Goal: Task Accomplishment & Management: Use online tool/utility

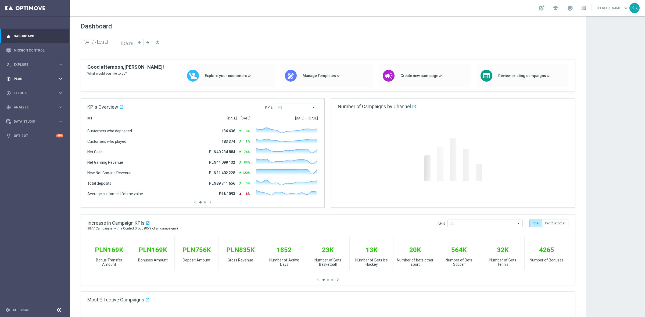
click at [35, 82] on div "gps_fixed Plan keyboard_arrow_right" at bounding box center [34, 79] width 69 height 14
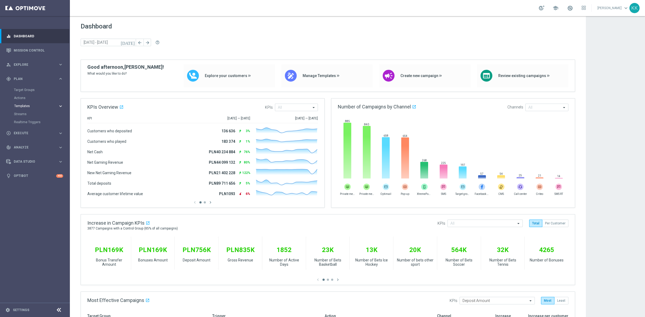
click at [26, 104] on button "Templates keyboard_arrow_right" at bounding box center [38, 106] width 49 height 4
click at [27, 116] on div "Optimail" at bounding box center [43, 114] width 53 height 8
click at [26, 114] on link "Optimail" at bounding box center [36, 114] width 39 height 4
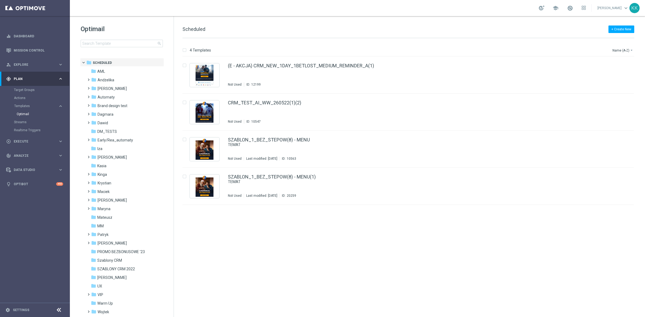
click at [118, 48] on div "Optimail search folder 1 Folder folder Scheduled more_vert folder AML more_vert" at bounding box center [122, 49] width 104 height 67
click at [118, 45] on input at bounding box center [122, 44] width 82 height 8
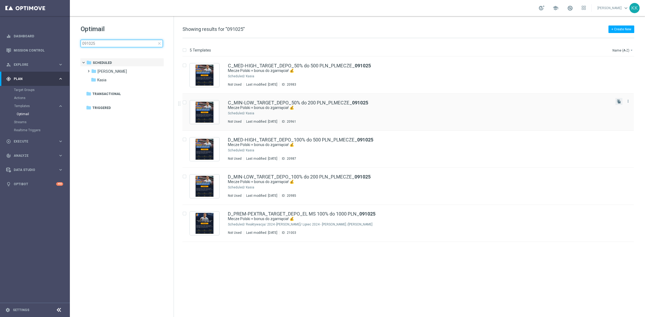
type input "091025"
click at [619, 98] on button "file_copy" at bounding box center [618, 101] width 7 height 7
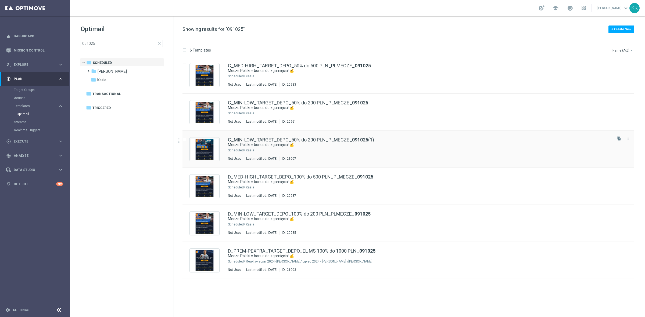
drag, startPoint x: 356, startPoint y: 149, endPoint x: 352, endPoint y: 156, distance: 7.3
click at [356, 149] on div "Kasia" at bounding box center [428, 150] width 365 height 4
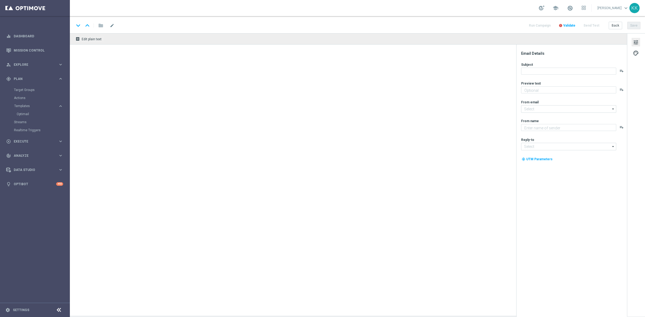
type textarea "Do 200 zł od wpłaty 💸"
type textarea "STS"
type input "oferta@sts.pl"
type input "kontakt@sts.pl"
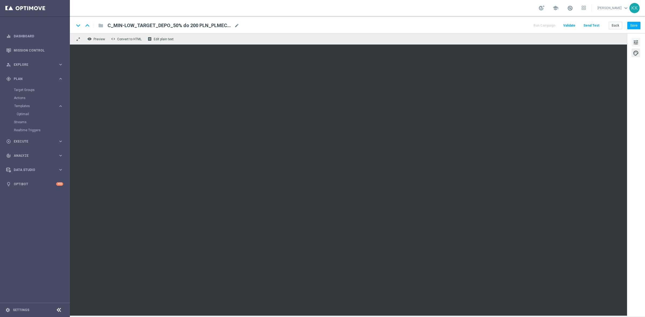
click at [633, 45] on span "tune" at bounding box center [635, 42] width 6 height 7
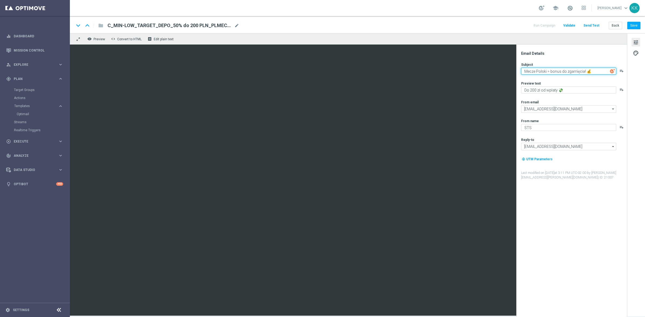
click at [535, 70] on textarea "Mecze Polski = bonus do zgarnięcia! 💰" at bounding box center [568, 71] width 95 height 7
click at [536, 70] on textarea "Mecze Polski = bonus do zgarnięcia! 💰" at bounding box center [568, 71] width 95 height 7
paste textarea "TOP GALA: dwoje Polaków w klace! 🔥 💪"
type textarea "TOP GALA: dwoje Polaków w klace! 🔥 💪"
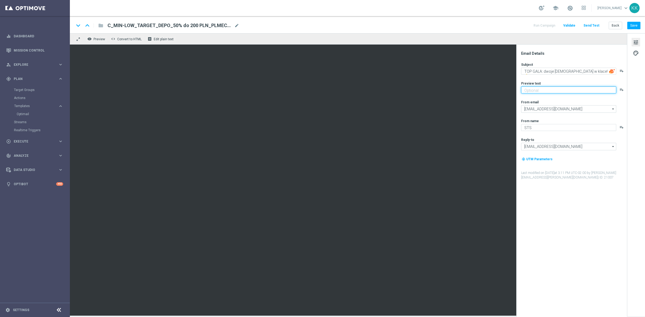
click at [561, 92] on textarea at bounding box center [568, 89] width 95 height 7
paste textarea "Obstaw z bonusem do 300 zł 👈"
type textarea "Obstaw z bonusem do 300 zł 👈"
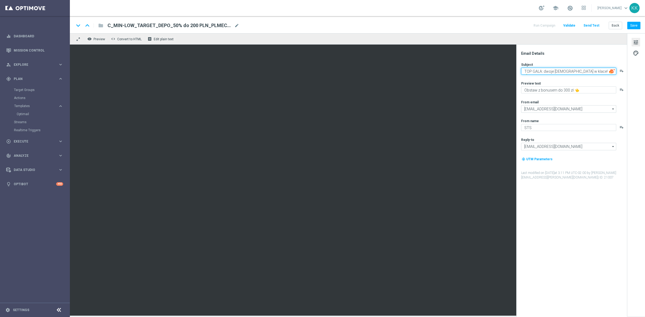
click at [589, 72] on textarea "TOP GALA: dwoje Polaków w klace! 🔥 💪" at bounding box center [568, 71] width 95 height 7
type textarea "TOP GALA: dwoje Polaków w klace! 🔥💪"
click at [632, 25] on button "Save" at bounding box center [633, 26] width 13 height 8
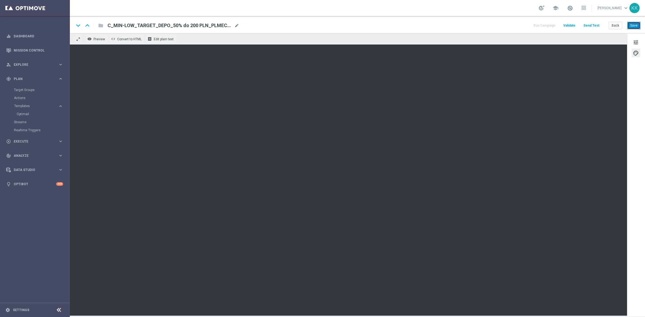
click at [635, 26] on button "Save" at bounding box center [633, 26] width 13 height 8
click at [633, 24] on button "Save" at bounding box center [633, 26] width 13 height 8
click at [635, 27] on button "Save" at bounding box center [633, 26] width 13 height 8
click at [636, 44] on span "tune" at bounding box center [635, 42] width 6 height 7
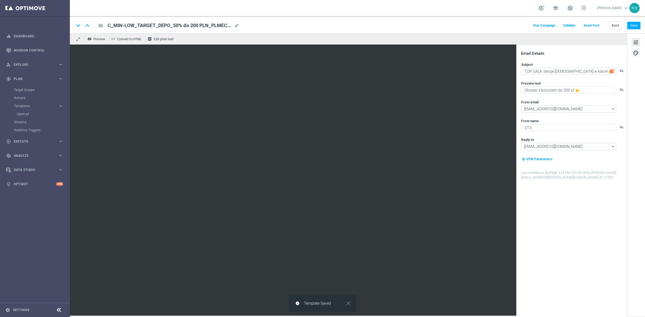
click at [639, 56] on button "palette" at bounding box center [635, 53] width 9 height 9
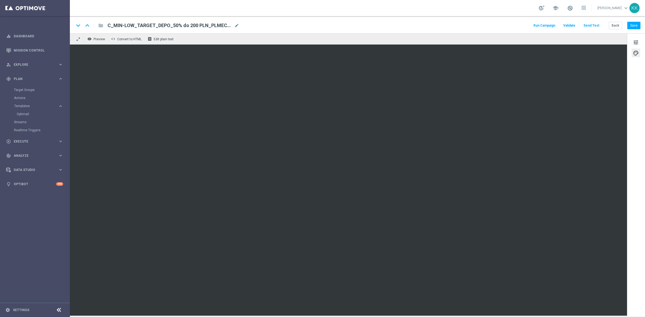
click at [537, 42] on div "remove_red_eye Preview code Convert to HTML receipt Edit plain text" at bounding box center [348, 38] width 557 height 11
click at [636, 29] on button "Save" at bounding box center [633, 26] width 13 height 8
click at [637, 46] on span "tune" at bounding box center [635, 42] width 6 height 7
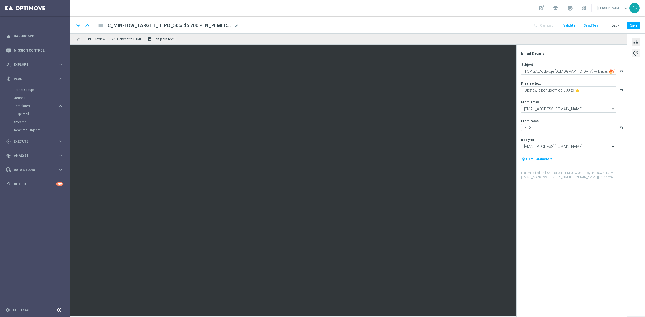
click at [635, 55] on span "palette" at bounding box center [635, 53] width 6 height 7
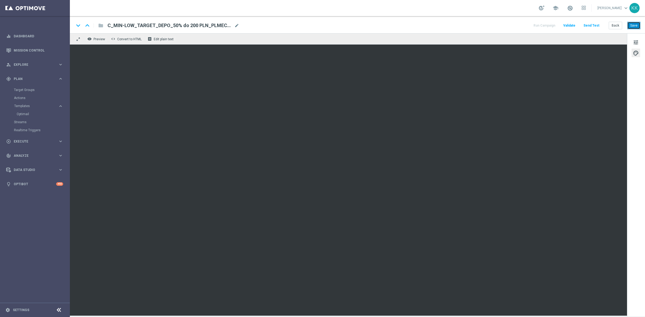
click at [632, 27] on button "Save" at bounding box center [633, 26] width 13 height 8
click at [634, 28] on button "Save" at bounding box center [633, 26] width 13 height 8
click at [633, 29] on button "Save" at bounding box center [633, 26] width 13 height 8
click at [635, 40] on span "tune" at bounding box center [635, 42] width 6 height 7
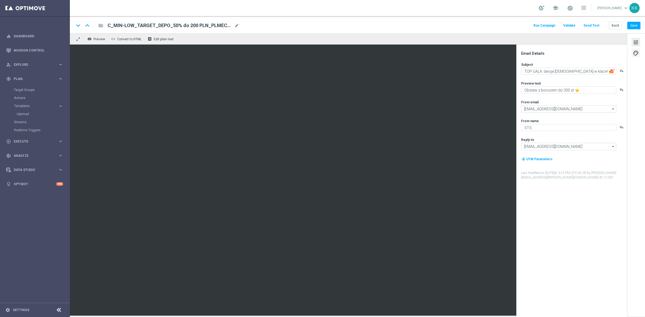
click at [635, 55] on span "palette" at bounding box center [635, 53] width 6 height 7
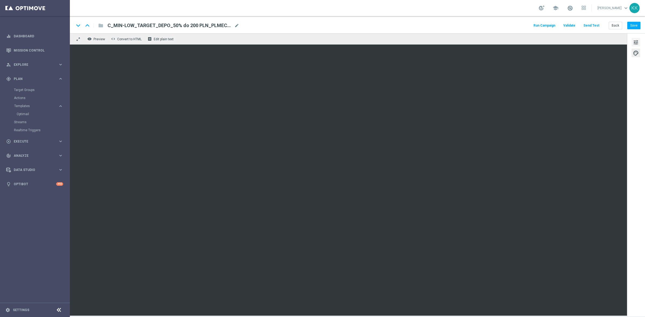
click at [634, 45] on span "tune" at bounding box center [635, 42] width 6 height 7
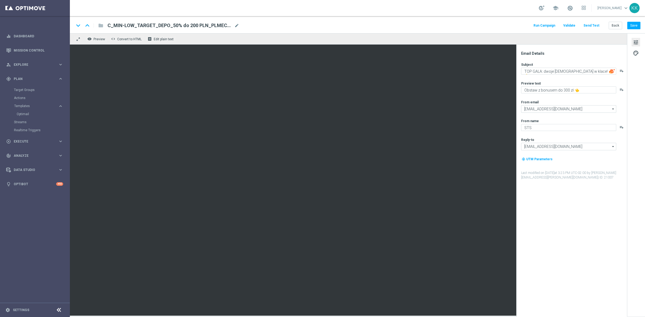
click at [631, 58] on div "tune palette" at bounding box center [636, 174] width 18 height 283
click at [633, 59] on div "tune palette" at bounding box center [636, 174] width 18 height 283
click at [633, 55] on span "palette" at bounding box center [635, 53] width 6 height 7
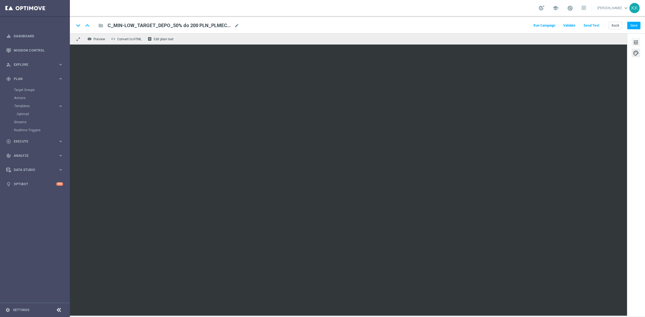
click at [639, 44] on button "tune" at bounding box center [635, 42] width 9 height 9
click at [632, 26] on button "Save" at bounding box center [633, 26] width 13 height 8
click at [234, 24] on span "mode_edit" at bounding box center [236, 25] width 5 height 5
click at [238, 26] on span "mode_edit" at bounding box center [236, 25] width 5 height 5
click at [212, 26] on input "C_MIN-LOW_TARGET_DEPO_50% do 200 PLN_PLMECZE_091025(1)" at bounding box center [173, 25] width 133 height 7
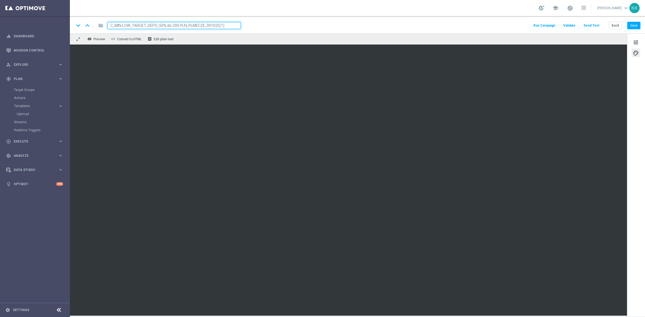
click at [212, 26] on input "C_MIN-LOW_TARGET_DEPO_50% do 200 PLN_PLMECZE_091025(1)" at bounding box center [173, 25] width 133 height 7
paste input "D_ALL_TARGET_BET_SW_100% do 300 PLN_111025"
type input "D_ALL_TARGET_BET_SW_100% do 300 PLN_111025"
click at [280, 20] on div "keyboard_arrow_down keyboard_arrow_up folder D_ALL_TARGET_BET_SW_100% do 300 PL…" at bounding box center [357, 24] width 575 height 17
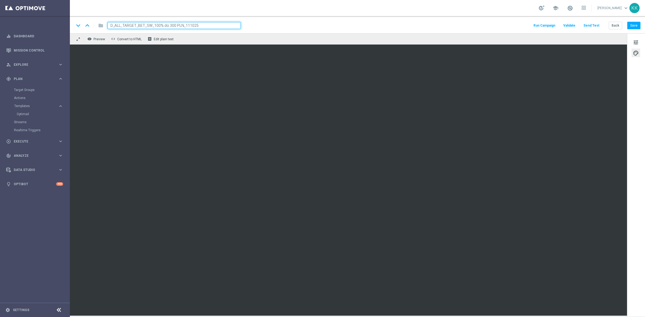
click at [288, 14] on div "school Katarzyna Kamińska keyboard_arrow_down KK" at bounding box center [357, 8] width 575 height 16
click at [639, 28] on button "Save" at bounding box center [633, 26] width 13 height 8
click at [633, 24] on button "Save" at bounding box center [633, 26] width 13 height 8
